Goal: Information Seeking & Learning: Learn about a topic

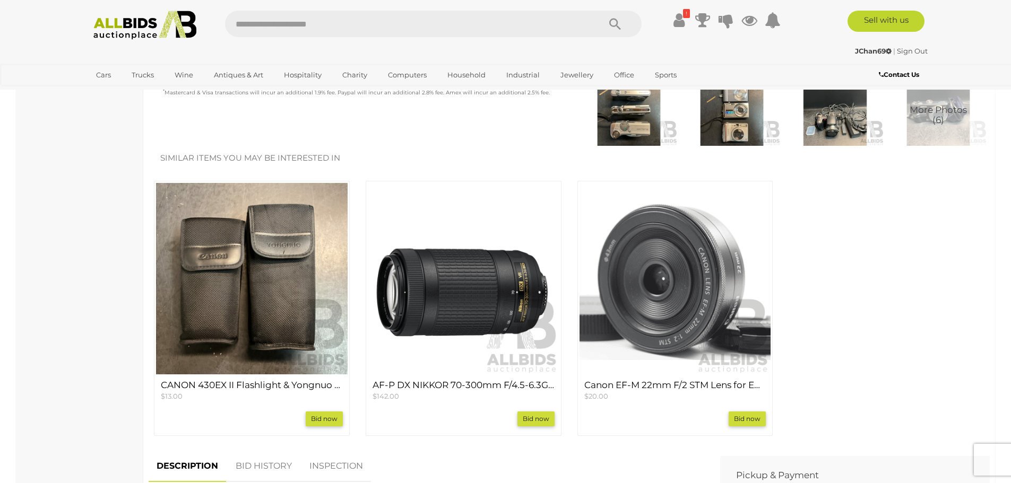
scroll to position [690, 0]
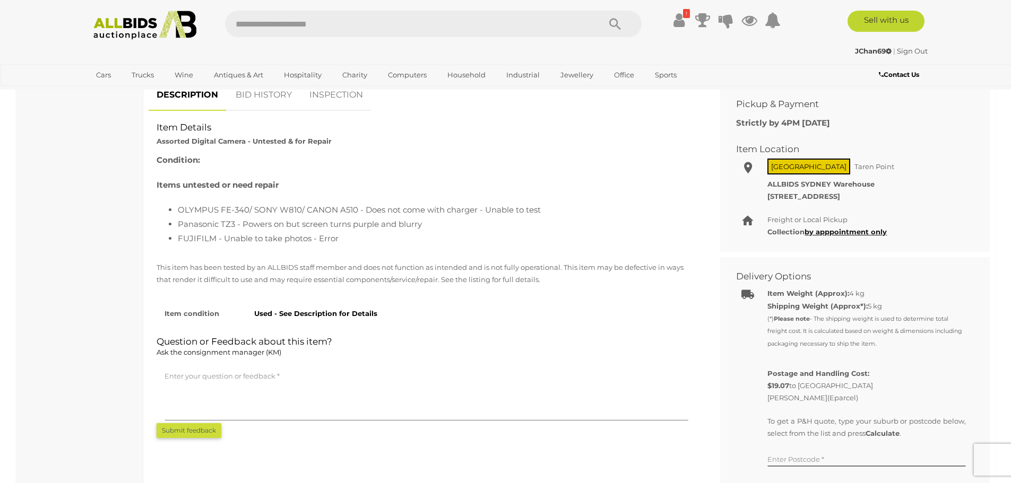
click at [509, 252] on div "Condition: Items untested or need repair OLYMPUS FE-340/ SONY W810/ CANON A510 …" at bounding box center [427, 204] width 556 height 103
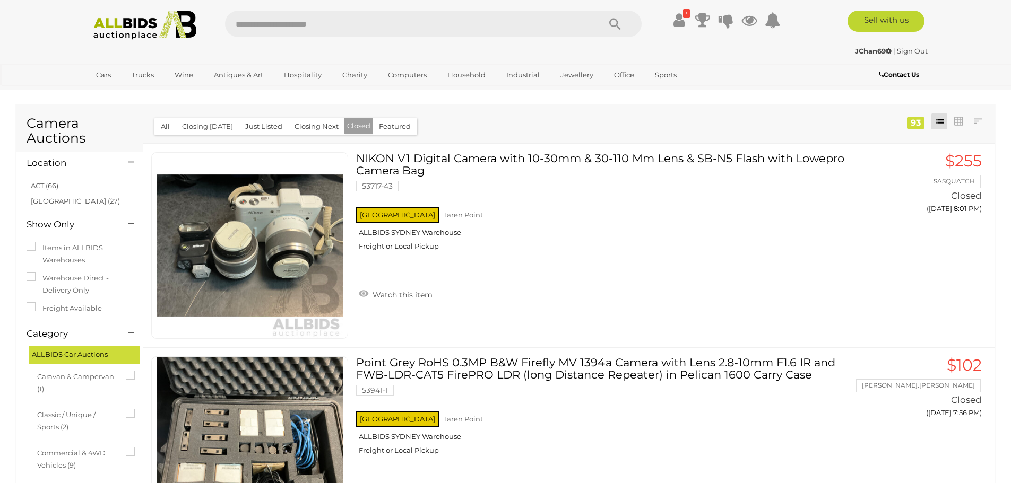
scroll to position [1114, 0]
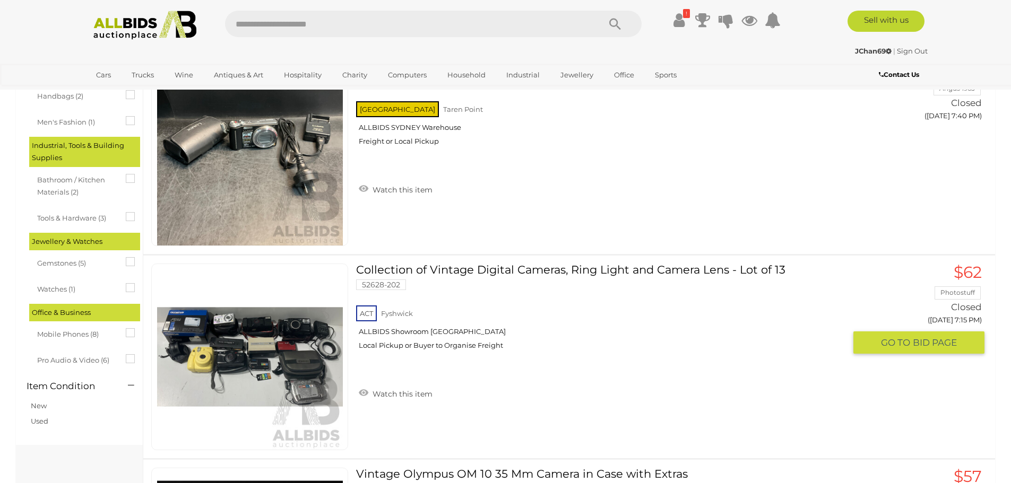
click at [454, 282] on link "Collection of Vintage Digital Cameras, Ring Light and Camera Lens - Lot of 13 5…" at bounding box center [604, 311] width 481 height 94
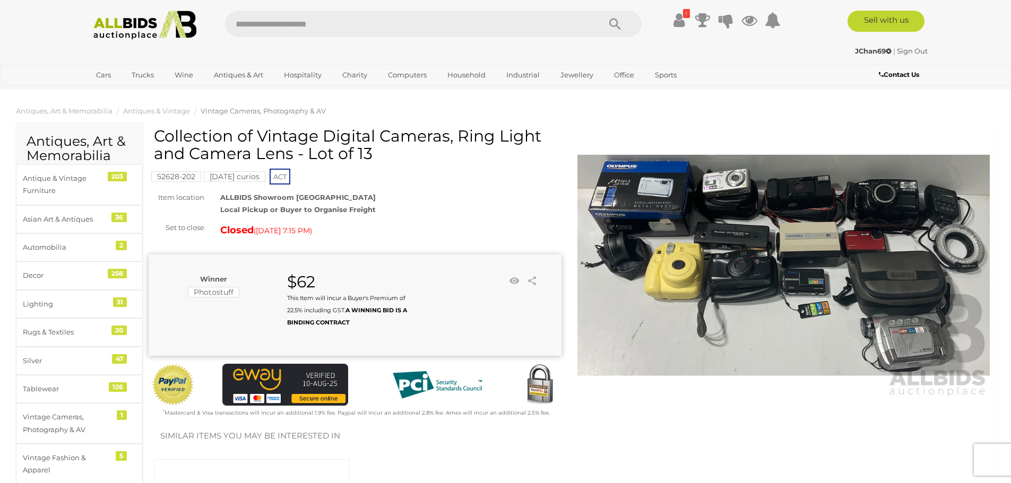
click at [717, 210] on img at bounding box center [783, 266] width 413 height 266
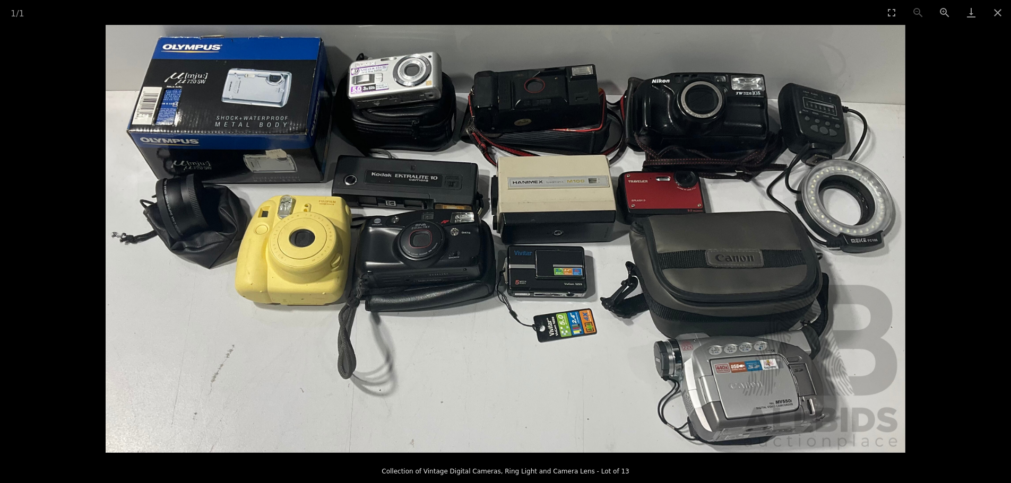
click at [402, 95] on img at bounding box center [506, 239] width 800 height 428
click at [402, 96] on img at bounding box center [506, 239] width 800 height 428
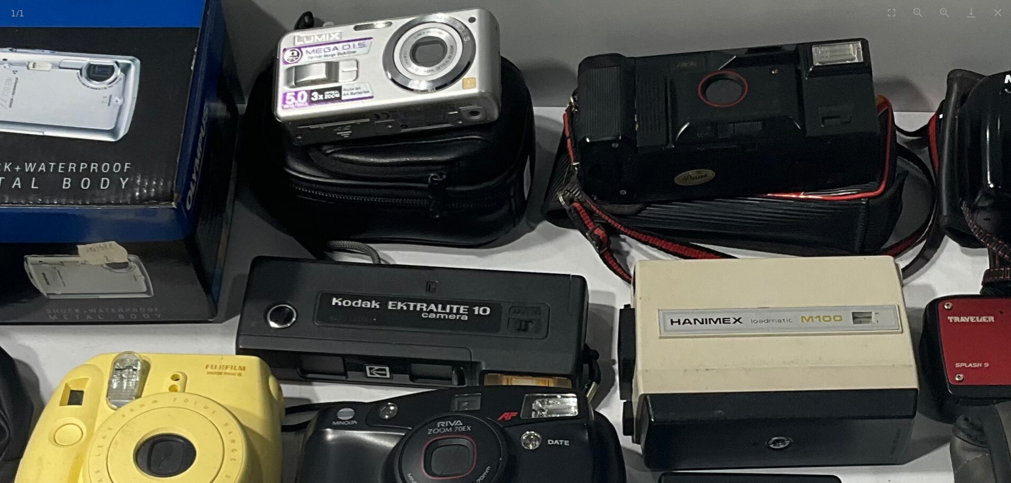
drag, startPoint x: 402, startPoint y: 96, endPoint x: 405, endPoint y: 113, distance: 16.8
click at [405, 113] on img at bounding box center [653, 457] width 1918 height 1027
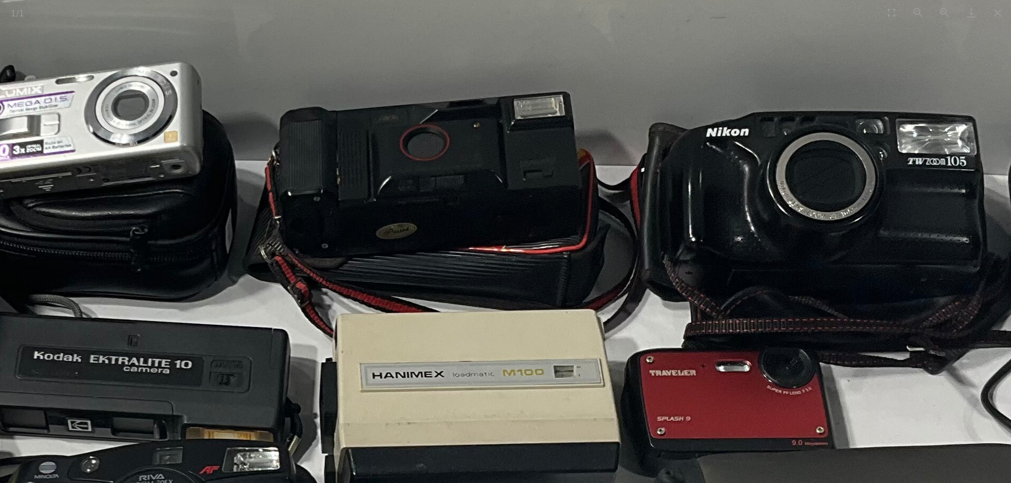
drag, startPoint x: 587, startPoint y: 187, endPoint x: 145, endPoint y: 231, distance: 444.3
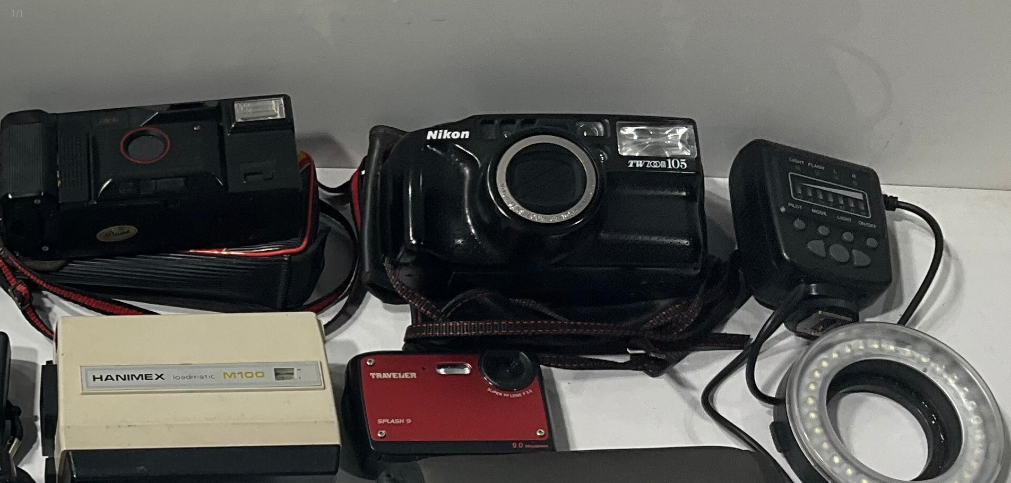
drag, startPoint x: 229, startPoint y: 245, endPoint x: 960, endPoint y: 239, distance: 731.3
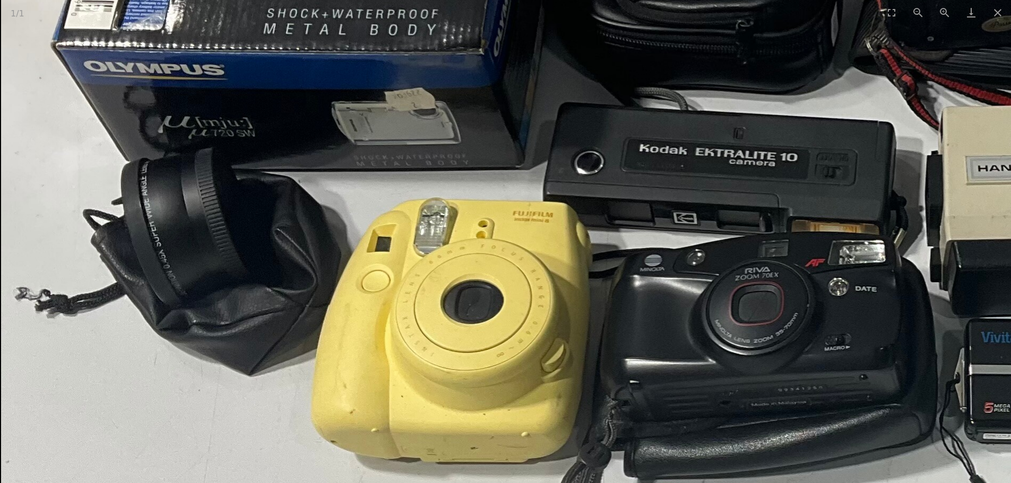
drag, startPoint x: 714, startPoint y: 371, endPoint x: 708, endPoint y: 148, distance: 224.0
click at [708, 148] on img at bounding box center [960, 303] width 1918 height 1027
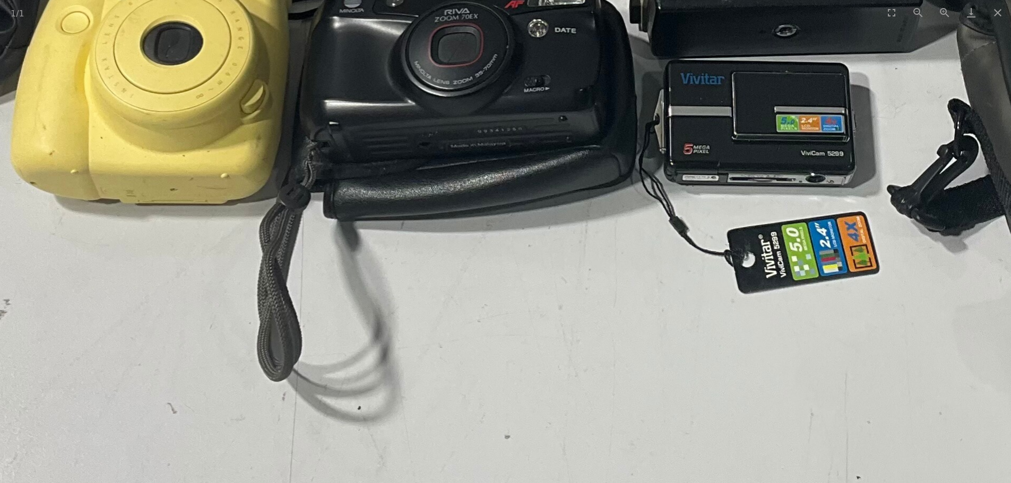
drag, startPoint x: 766, startPoint y: 296, endPoint x: 513, endPoint y: 361, distance: 261.4
click at [471, 393] on img at bounding box center [660, 44] width 1918 height 1027
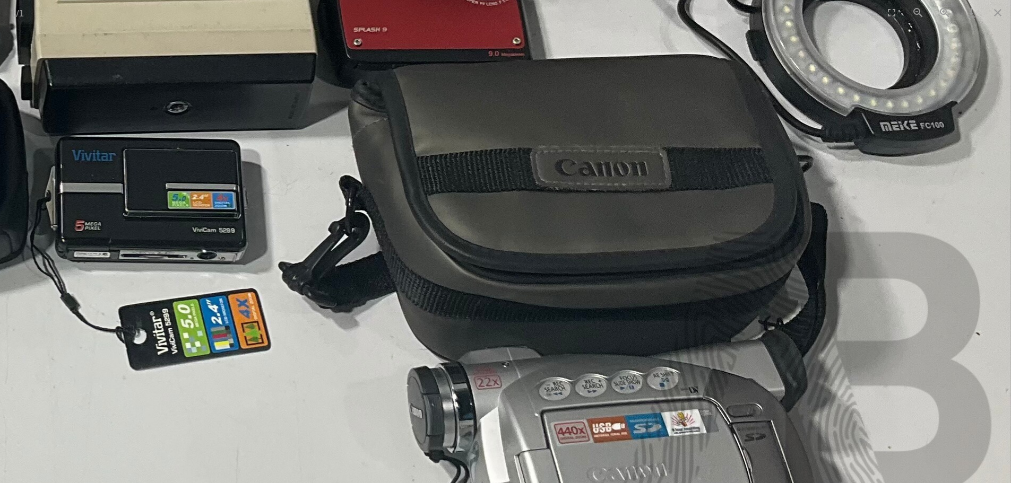
click at [769, 209] on img at bounding box center [51, 121] width 1918 height 1027
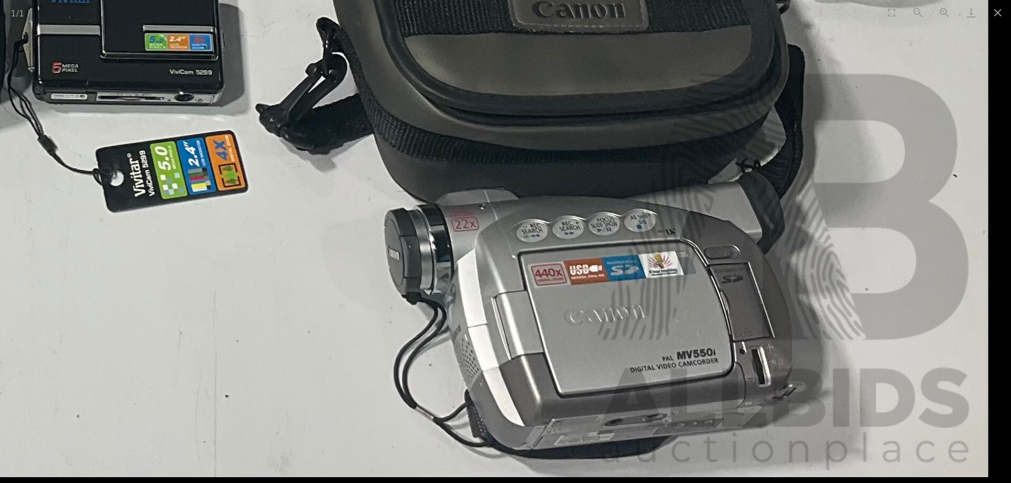
drag, startPoint x: 772, startPoint y: 302, endPoint x: 635, endPoint y: 114, distance: 232.9
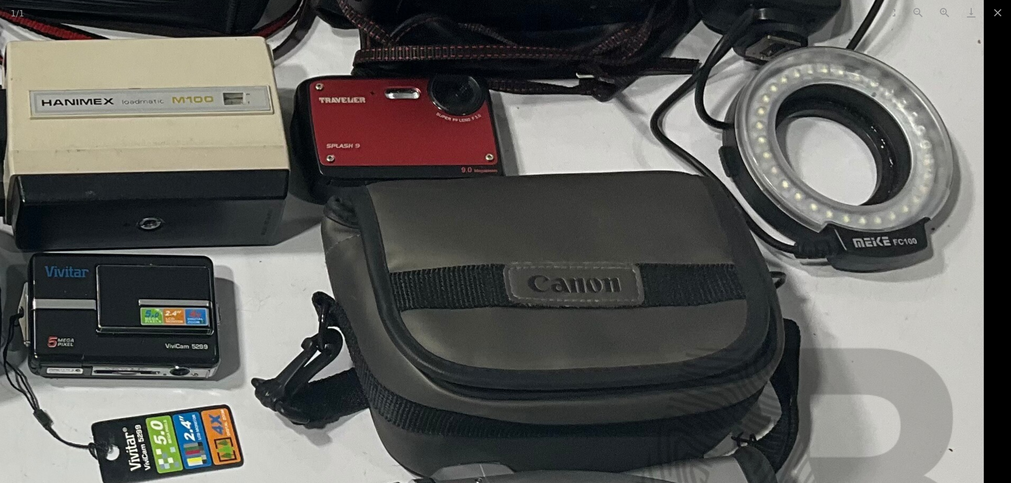
drag, startPoint x: 656, startPoint y: 194, endPoint x: 489, endPoint y: 450, distance: 306.3
click at [489, 450] on img at bounding box center [24, 238] width 1918 height 1027
